Goal: Transaction & Acquisition: Purchase product/service

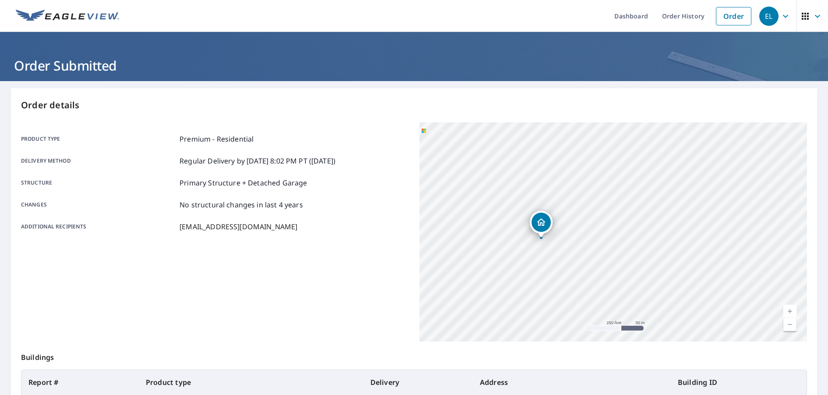
scroll to position [121, 0]
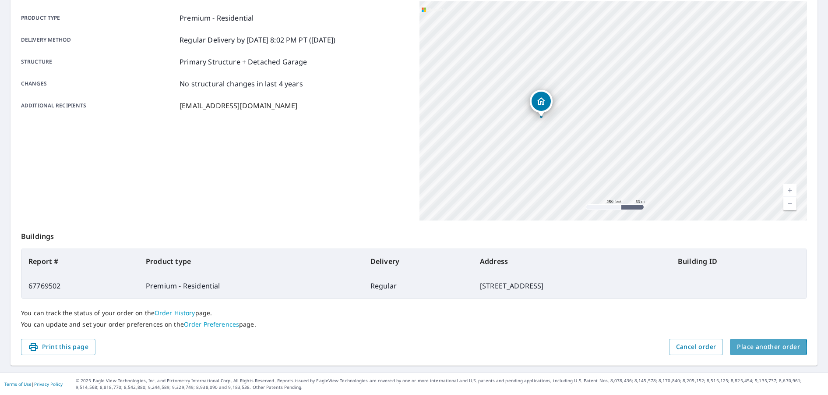
click at [742, 347] on span "Place another order" at bounding box center [768, 346] width 63 height 11
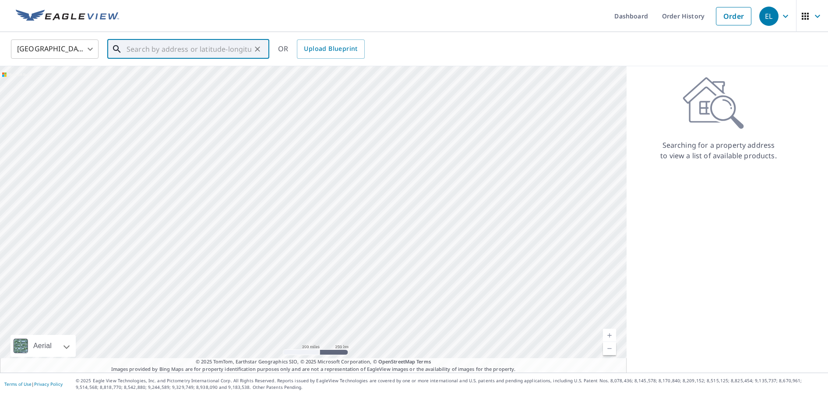
paste input "[STREET_ADDRESS]"
click at [187, 81] on p "[GEOGRAPHIC_DATA]" at bounding box center [194, 84] width 138 height 9
type input "[STREET_ADDRESS]"
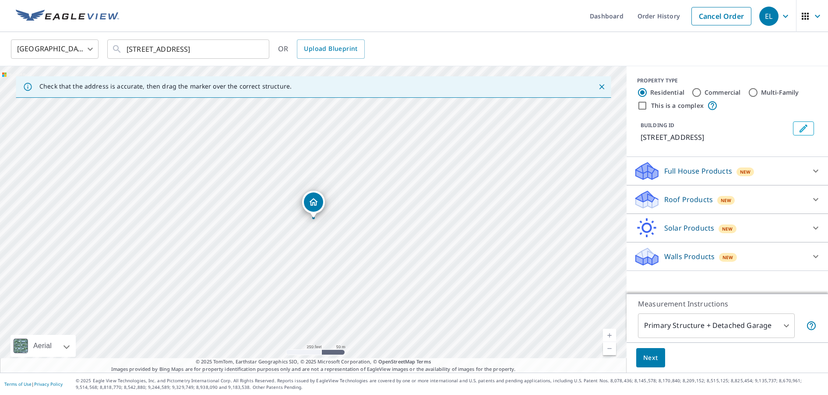
click at [673, 197] on p "Roof Products" at bounding box center [688, 199] width 49 height 11
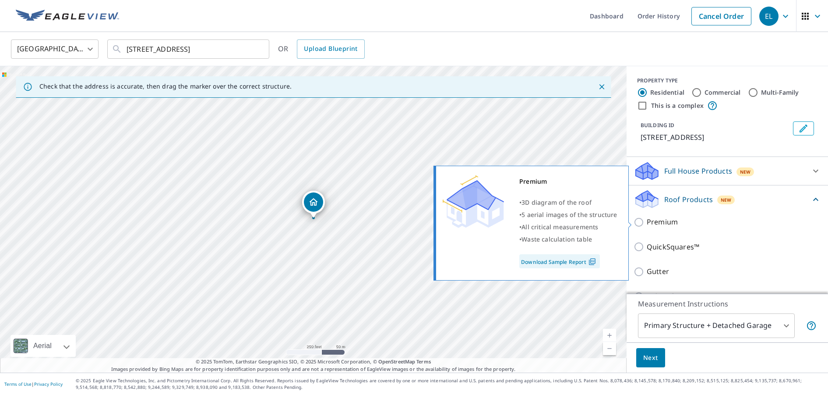
click at [675, 219] on p "Premium" at bounding box center [662, 221] width 31 height 11
click at [647, 219] on input "Premium" at bounding box center [640, 222] width 13 height 11
checkbox input "true"
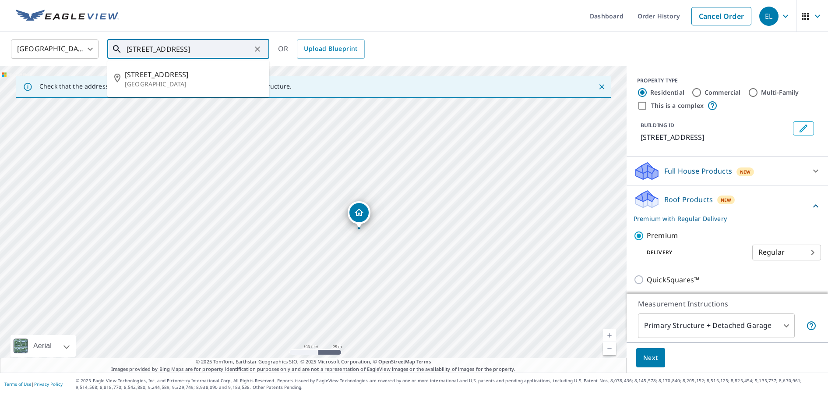
click at [138, 51] on input "[STREET_ADDRESS]" at bounding box center [189, 49] width 125 height 25
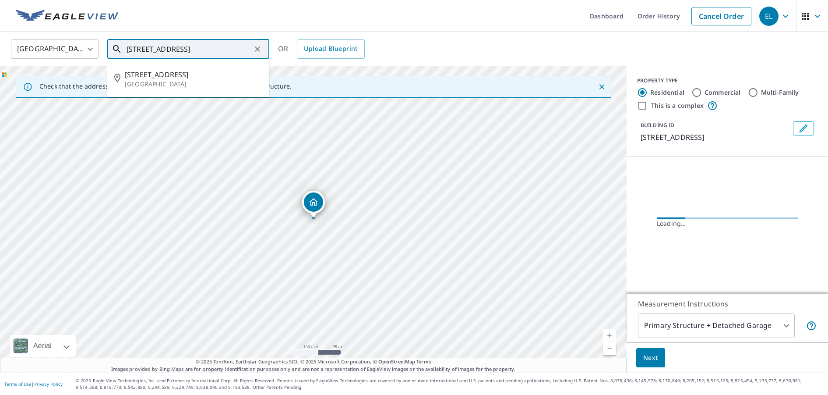
click at [138, 53] on input "[STREET_ADDRESS]" at bounding box center [189, 49] width 125 height 25
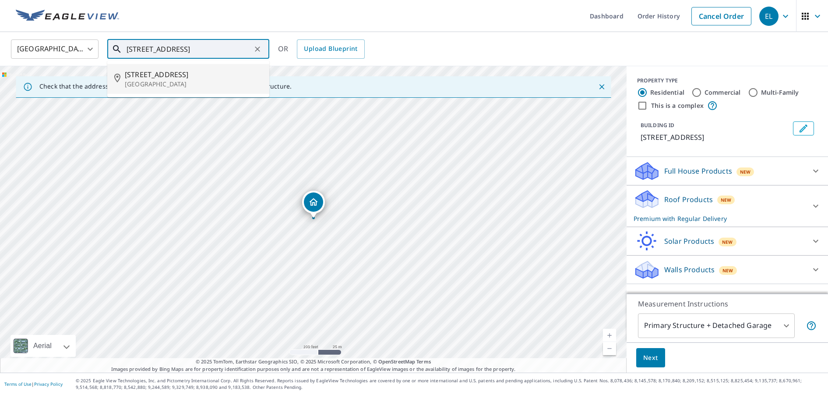
click at [201, 88] on li "[STREET_ADDRESS]" at bounding box center [188, 79] width 162 height 30
type input "[STREET_ADDRESS]"
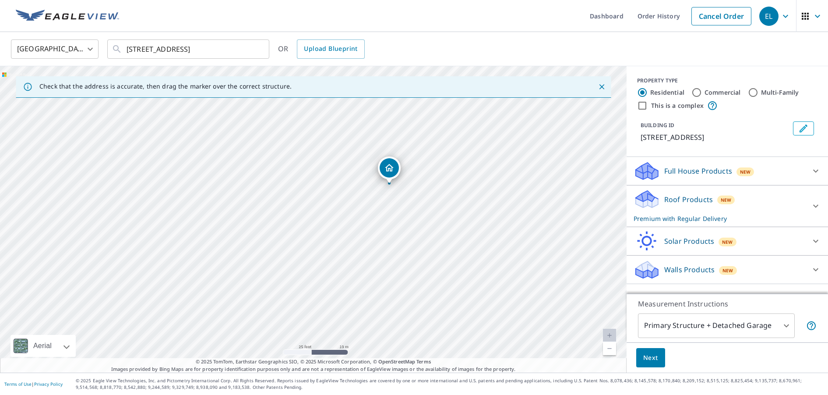
drag, startPoint x: 269, startPoint y: 274, endPoint x: 318, endPoint y: 235, distance: 62.7
click at [318, 235] on div "[STREET_ADDRESS]" at bounding box center [313, 219] width 627 height 306
drag, startPoint x: 390, startPoint y: 172, endPoint x: 226, endPoint y: 238, distance: 176.2
click at [678, 205] on div "Roof Products New Premium with Regular Delivery" at bounding box center [720, 206] width 172 height 34
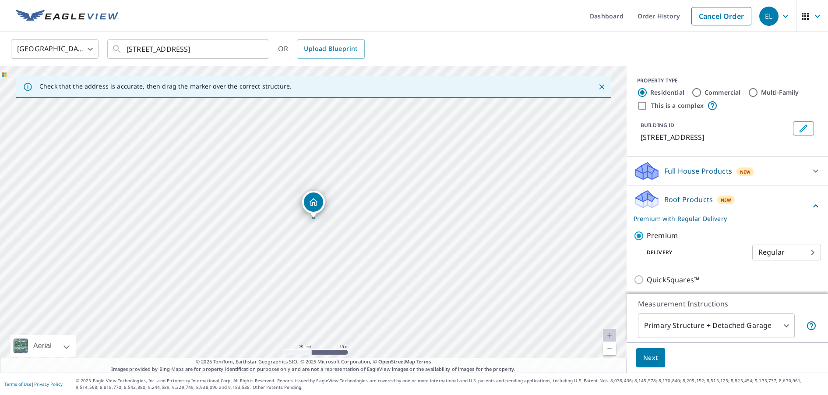
click at [649, 361] on span "Next" at bounding box center [650, 357] width 15 height 11
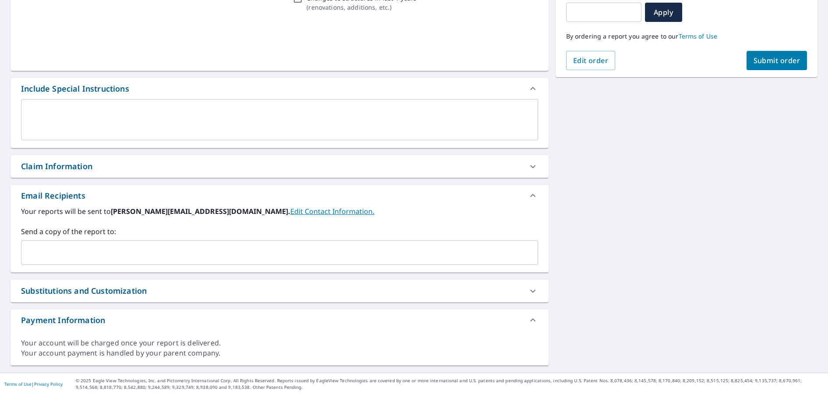
scroll to position [152, 0]
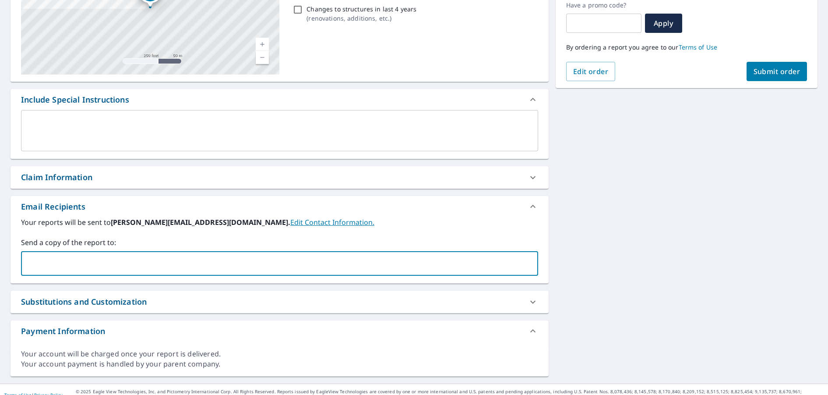
click at [52, 255] on input "text" at bounding box center [273, 263] width 496 height 17
type input "[EMAIL_ADDRESS][DOMAIN_NAME]"
drag, startPoint x: 596, startPoint y: 252, endPoint x: 636, endPoint y: 209, distance: 59.2
click at [596, 251] on div "[STREET_ADDRESS] Aerial Road A standard road map Aerial A detailed look from ab…" at bounding box center [414, 156] width 828 height 454
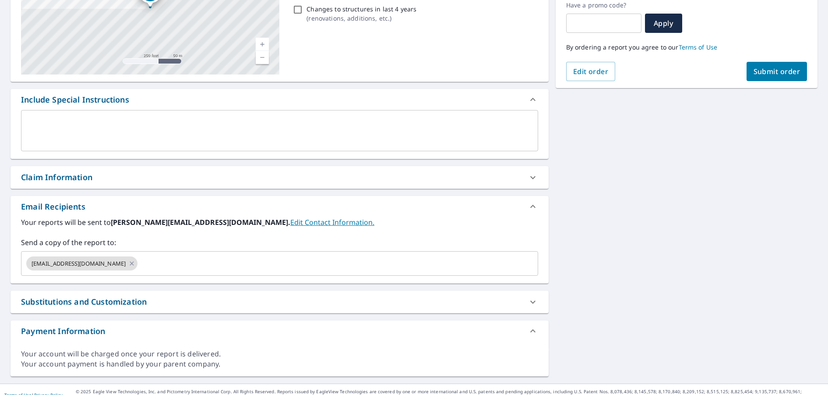
click at [762, 72] on span "Submit order" at bounding box center [777, 72] width 47 height 10
checkbox input "true"
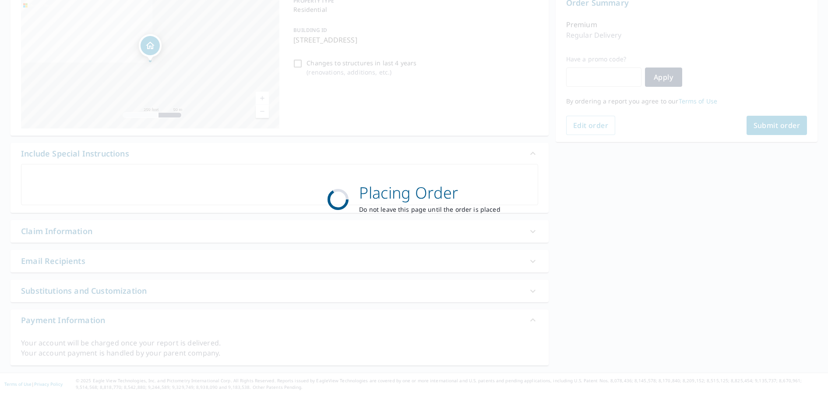
scroll to position [98, 0]
